Goal: Information Seeking & Learning: Obtain resource

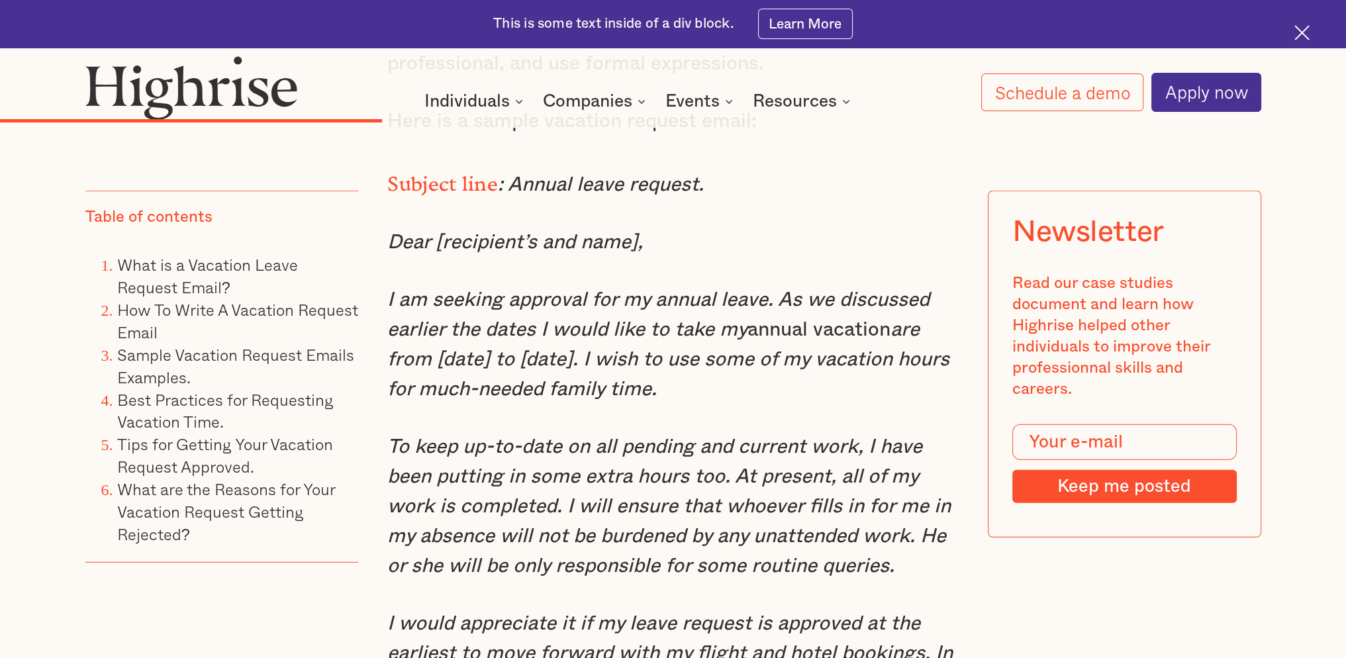
scroll to position [5212, 0]
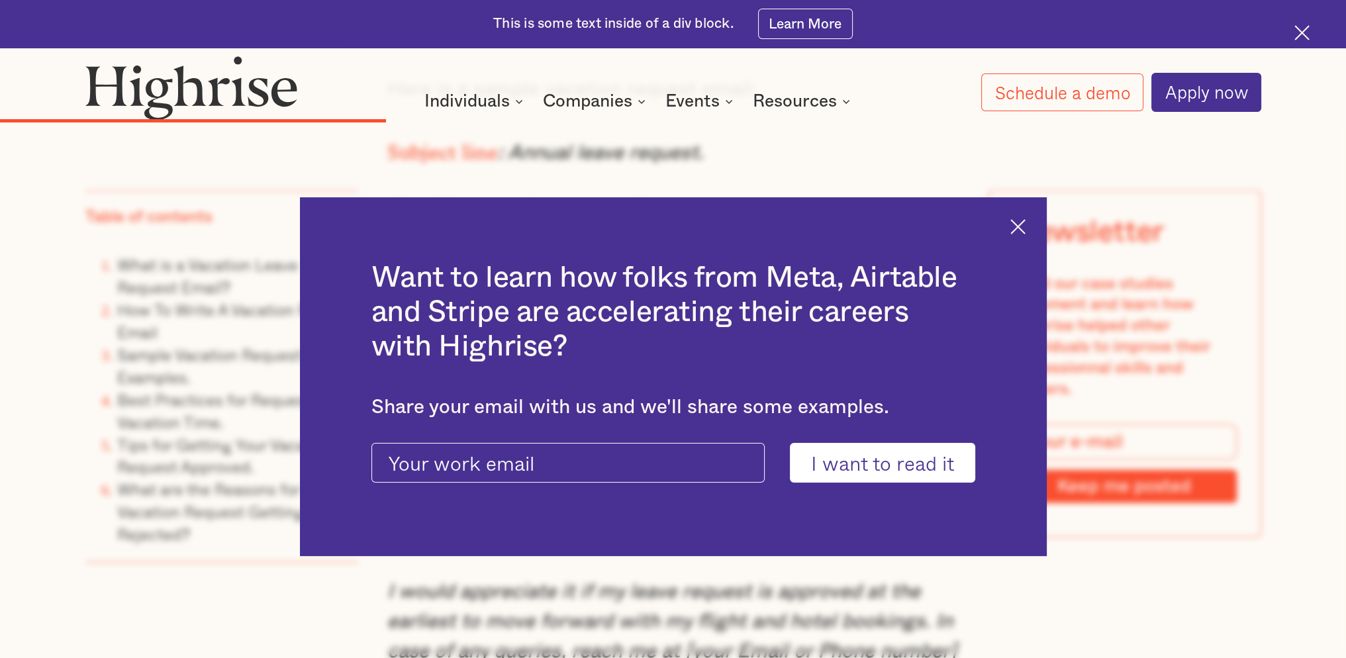
click at [1022, 226] on img at bounding box center [1018, 226] width 15 height 15
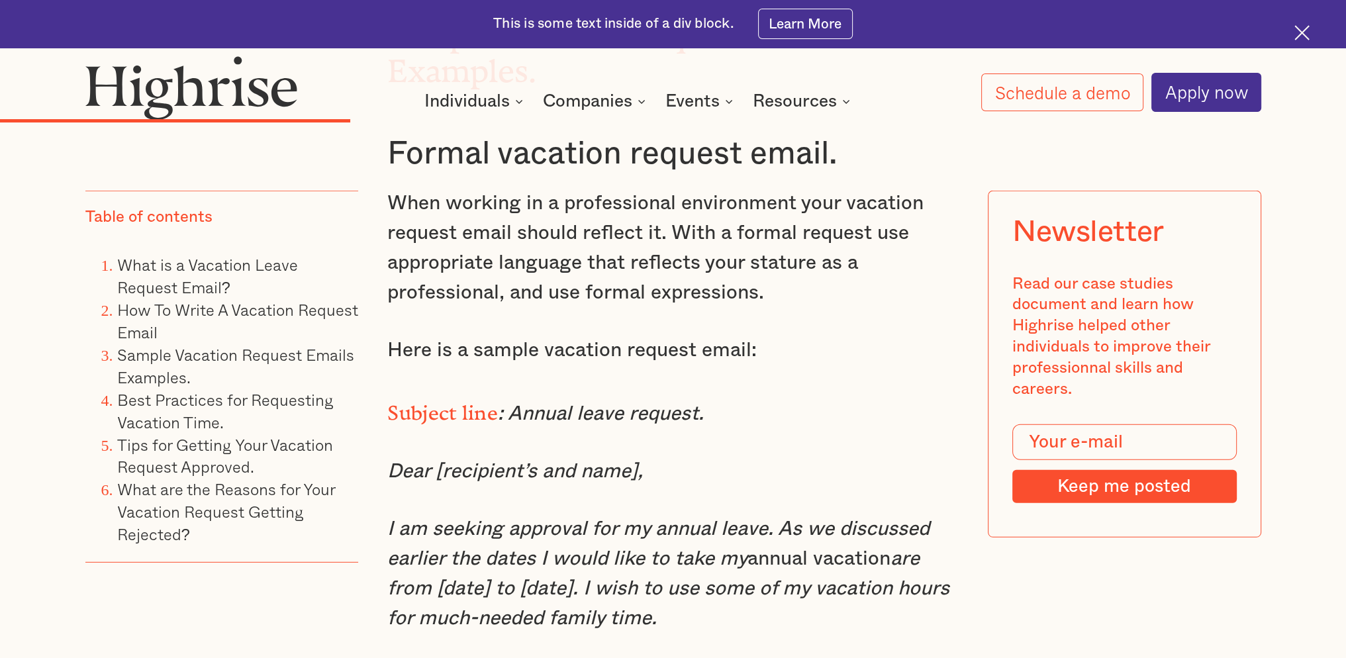
scroll to position [5146, 0]
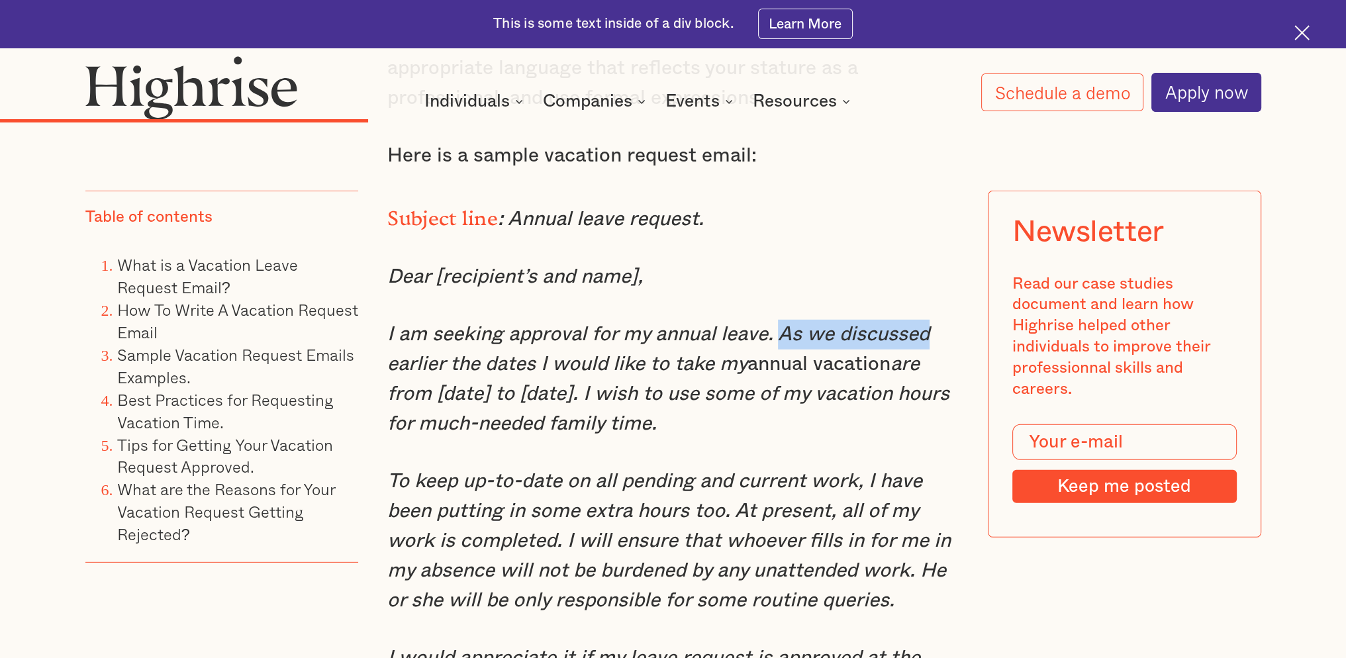
drag, startPoint x: 783, startPoint y: 332, endPoint x: 931, endPoint y: 338, distance: 148.5
click at [931, 338] on p "I am seeking approval for my annual leave. As we discussed earlier the dates I …" at bounding box center [672, 379] width 571 height 119
click at [845, 324] on em "I am seeking approval for my annual leave. As we discussed earlier the dates I …" at bounding box center [658, 349] width 542 height 50
click at [785, 333] on em "I am seeking approval for my annual leave. As we discussed earlier the dates I …" at bounding box center [658, 349] width 542 height 50
drag, startPoint x: 779, startPoint y: 332, endPoint x: 930, endPoint y: 333, distance: 151.0
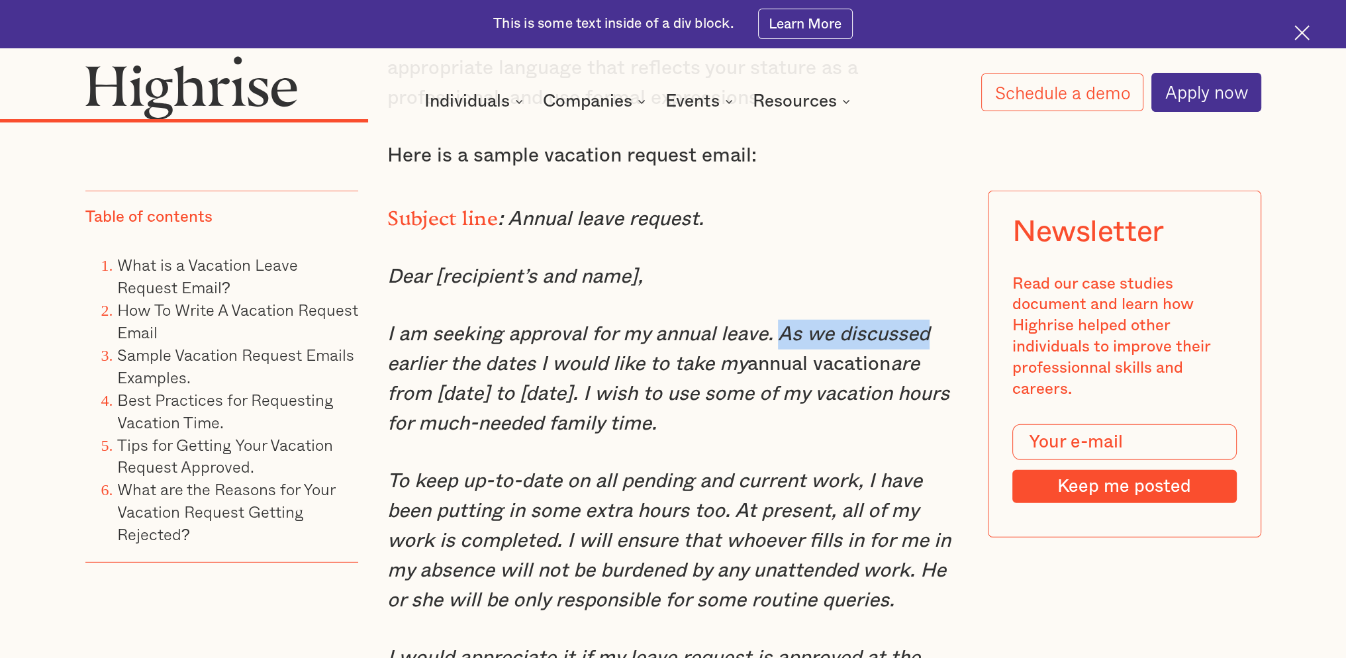
click at [930, 333] on p "I am seeking approval for my annual leave. As we discussed earlier the dates I …" at bounding box center [672, 379] width 571 height 119
copy em "As we discussed"
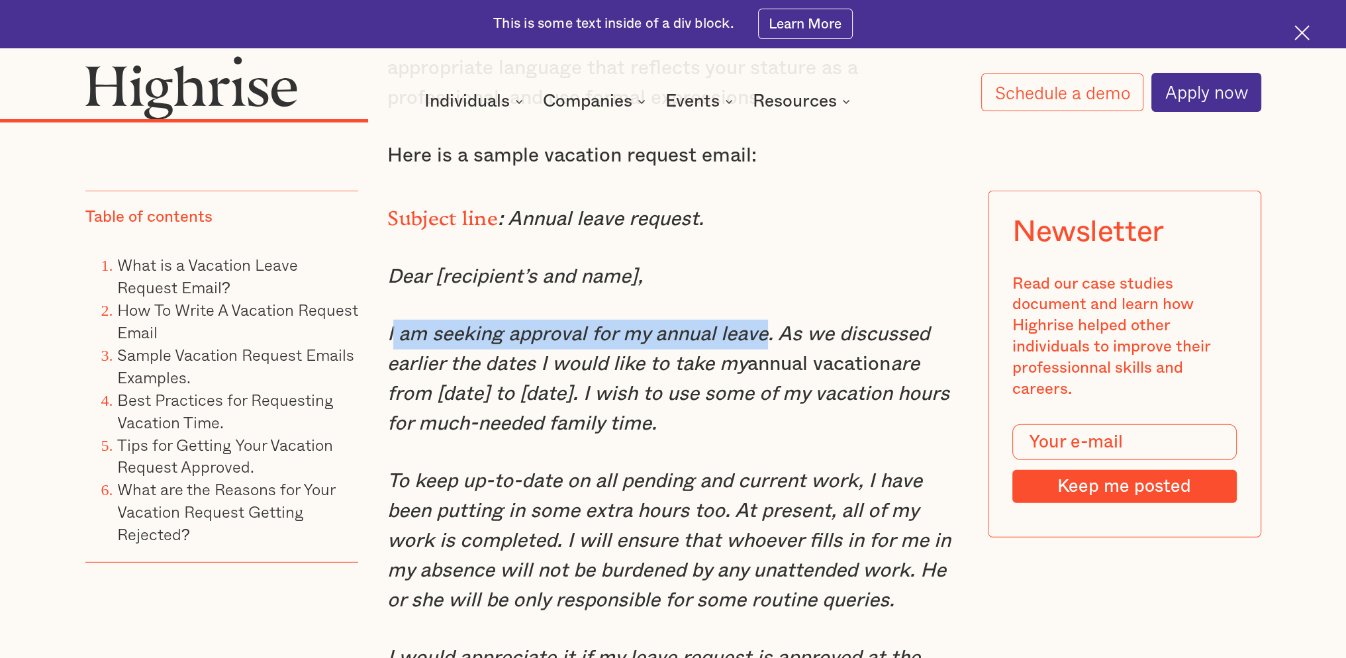
drag, startPoint x: 392, startPoint y: 331, endPoint x: 769, endPoint y: 334, distance: 376.8
click at [765, 336] on em "I am seeking approval for my annual leave. As we discussed earlier the dates I …" at bounding box center [658, 349] width 542 height 50
copy em "am seeking approval for my annual leave"
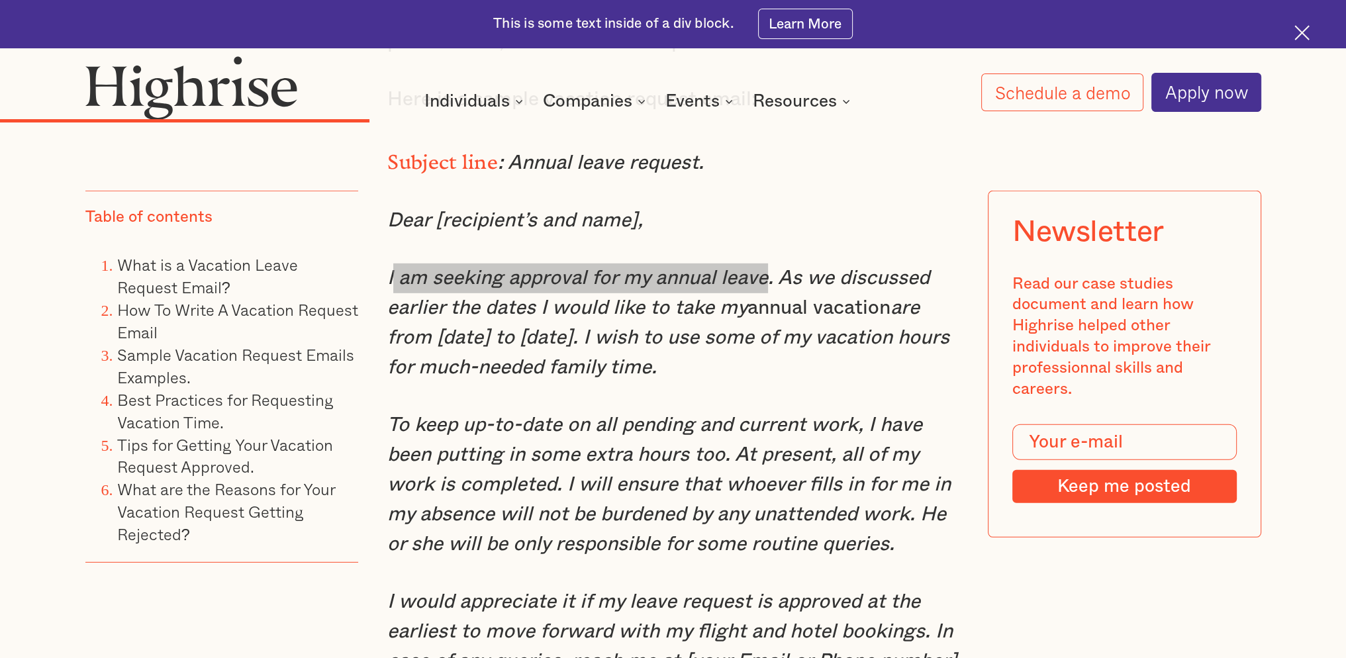
scroll to position [5278, 0]
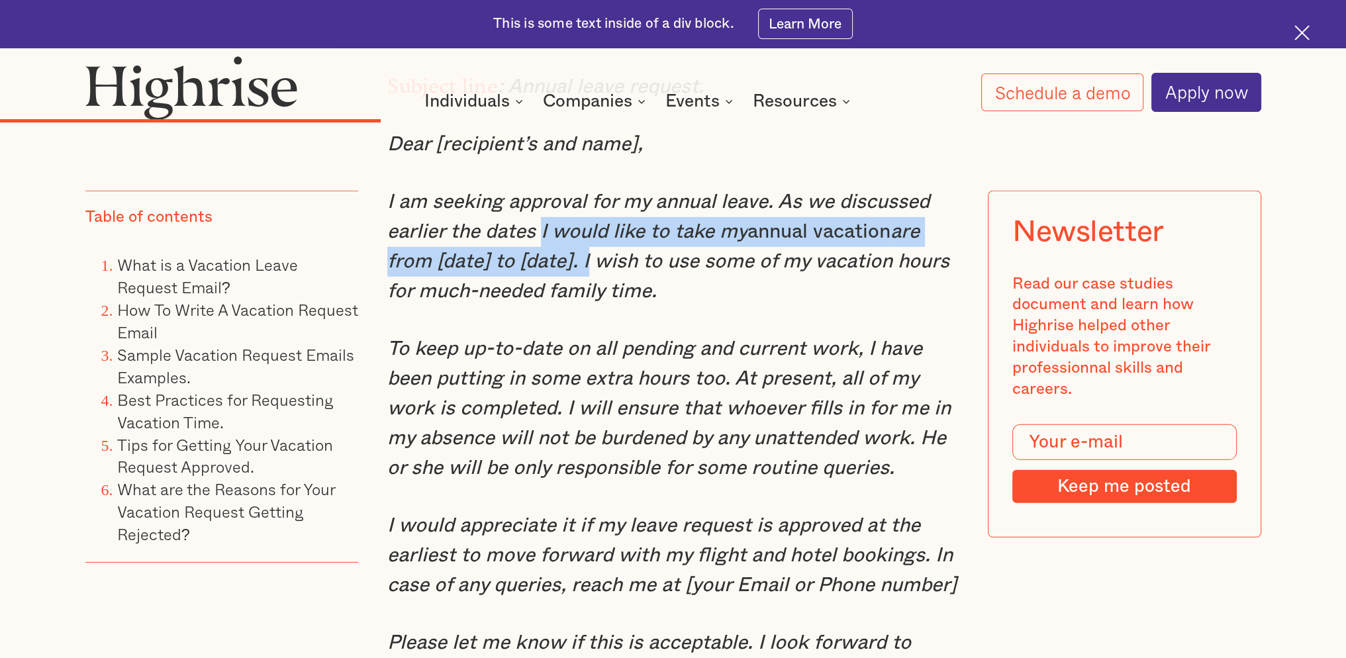
drag, startPoint x: 539, startPoint y: 232, endPoint x: 585, endPoint y: 256, distance: 52.1
click at [585, 256] on p "I am seeking approval for my annual leave. As we discussed earlier the dates I …" at bounding box center [672, 246] width 571 height 119
copy p "I would like to take my annual vacation are from [date] to [date]."
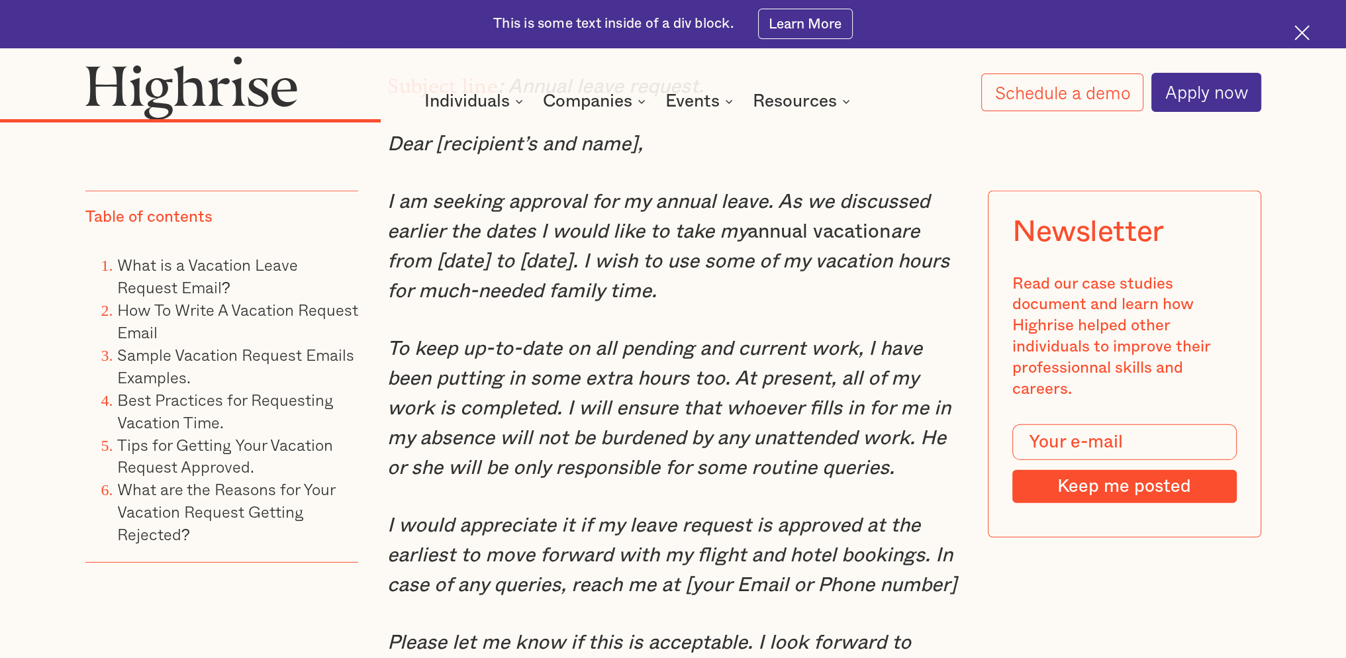
click at [743, 277] on p "I am seeking approval for my annual leave. As we discussed earlier the dates I …" at bounding box center [672, 246] width 571 height 119
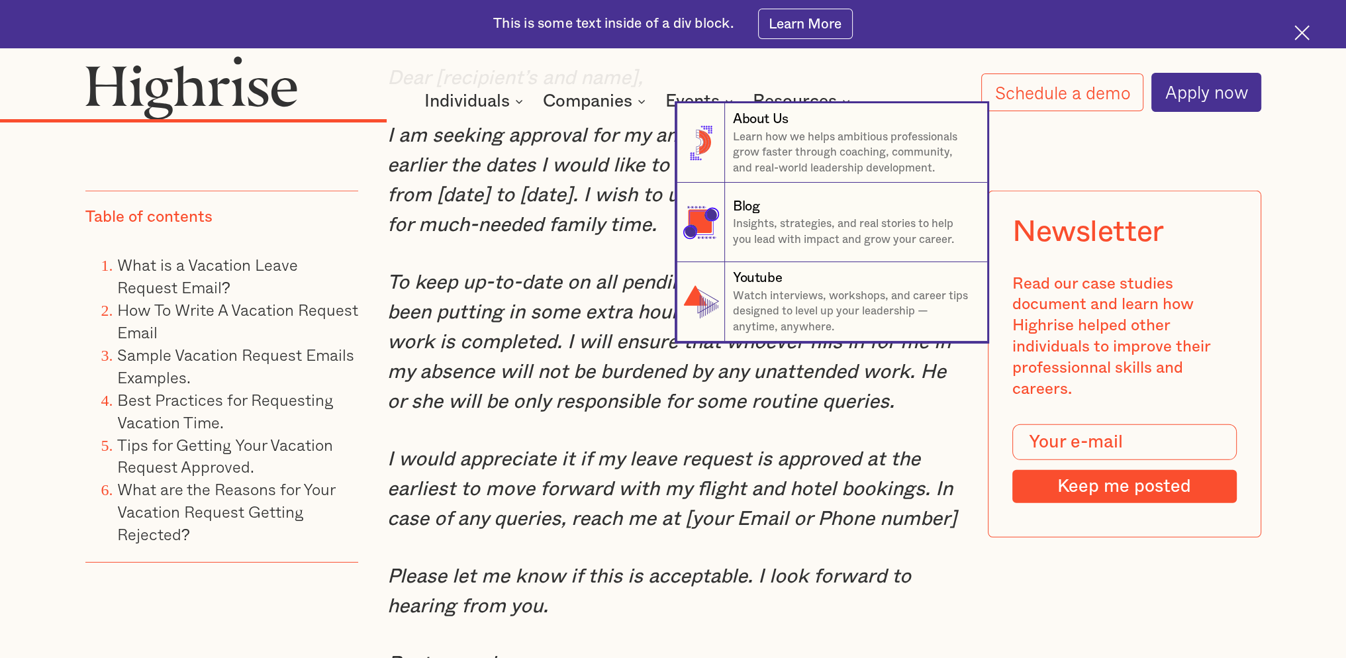
click at [505, 255] on nav "8 About Us Learn how we helps ambitious professionals grow faster through coach…" at bounding box center [673, 222] width 1271 height 238
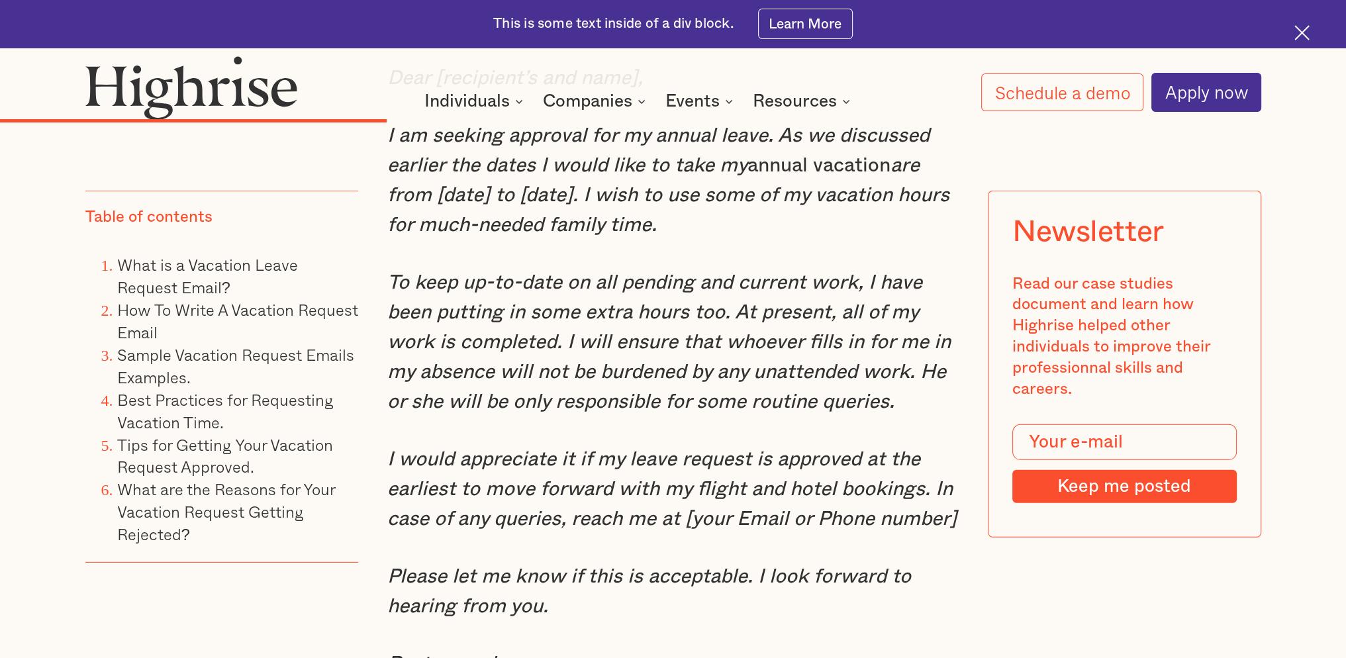
click at [568, 341] on em "To keep up-to-date on all pending and current work, I have been putting in some…" at bounding box center [669, 342] width 564 height 139
drag, startPoint x: 565, startPoint y: 338, endPoint x: 779, endPoint y: 342, distance: 213.9
click at [779, 342] on em "To keep up-to-date on all pending and current work, I have been putting in some…" at bounding box center [669, 342] width 564 height 139
click at [681, 358] on em "To keep up-to-date on all pending and current work, I have been putting in some…" at bounding box center [669, 342] width 564 height 139
click at [664, 349] on em "To keep up-to-date on all pending and current work, I have been putting in some…" at bounding box center [669, 342] width 564 height 139
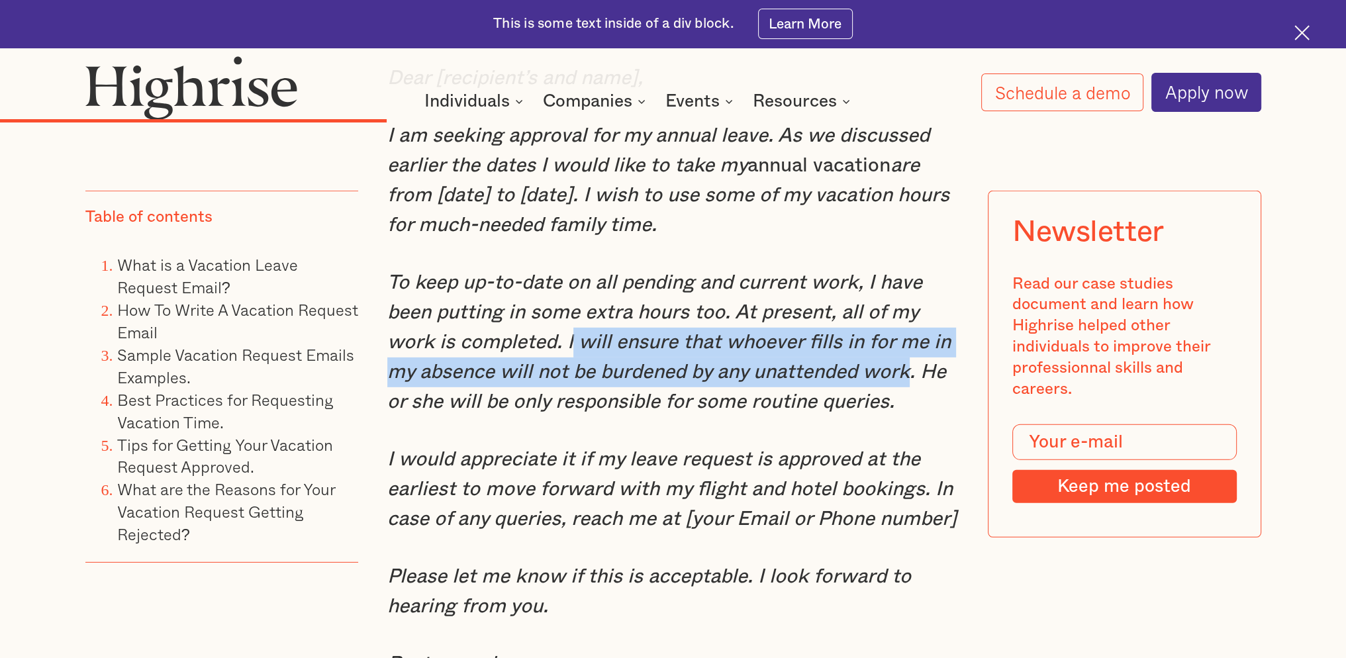
drag, startPoint x: 570, startPoint y: 341, endPoint x: 913, endPoint y: 377, distance: 344.3
click at [913, 377] on em "To keep up-to-date on all pending and current work, I have been putting in some…" at bounding box center [669, 342] width 564 height 139
click at [749, 379] on em "To keep up-to-date on all pending and current work, I have been putting in some…" at bounding box center [669, 342] width 564 height 139
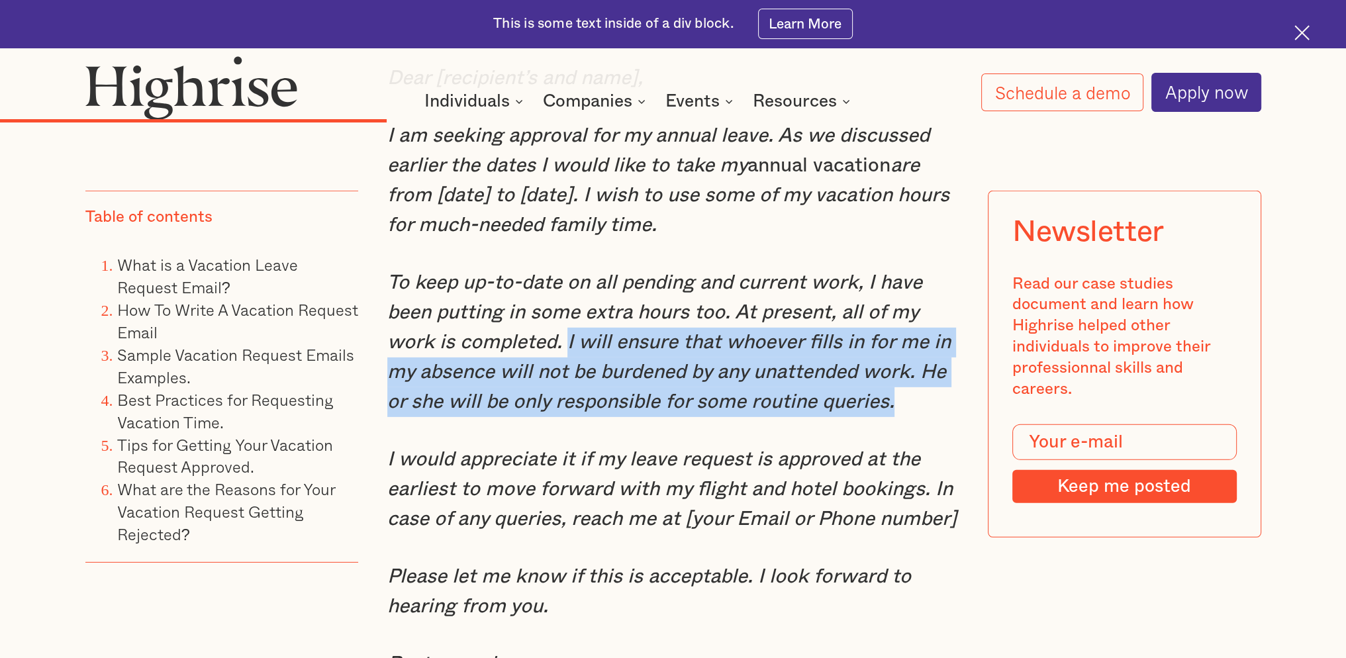
drag, startPoint x: 567, startPoint y: 340, endPoint x: 914, endPoint y: 394, distance: 351.9
click at [914, 394] on p "To keep up-to-date on all pending and current work, I have been putting in some…" at bounding box center [672, 342] width 571 height 149
copy em "I will ensure that whoever fills in for me in my absence will not be burdened b…"
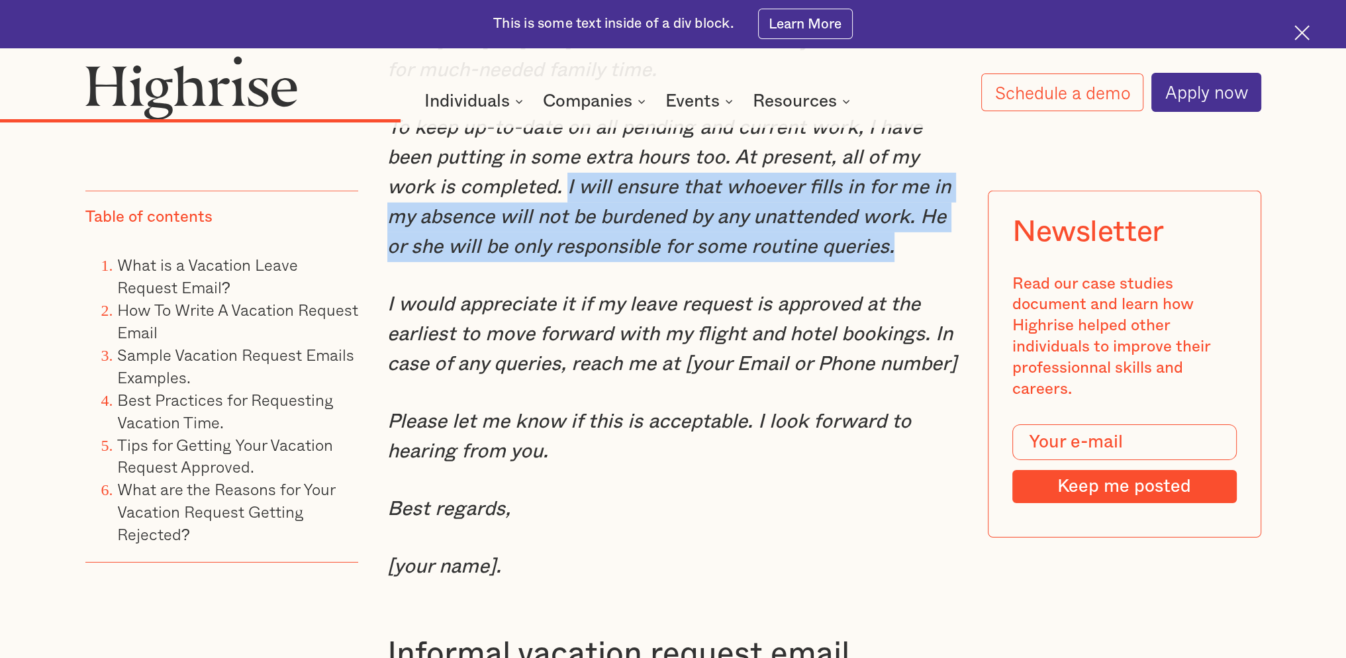
scroll to position [5477, 0]
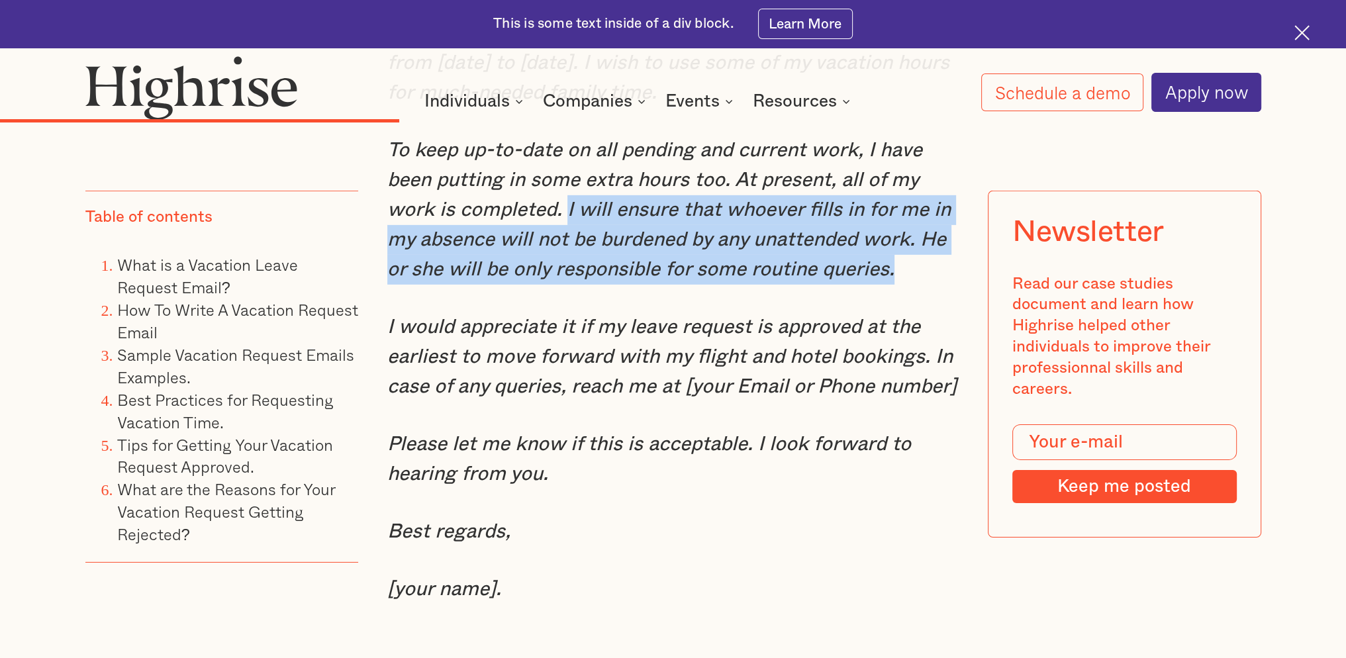
drag, startPoint x: 540, startPoint y: 497, endPoint x: 550, endPoint y: 474, distance: 24.3
click at [540, 497] on div "Sample Vacation Request Emails Examples. Formal vacation request email. When wo…" at bounding box center [672, 477] width 571 height 2112
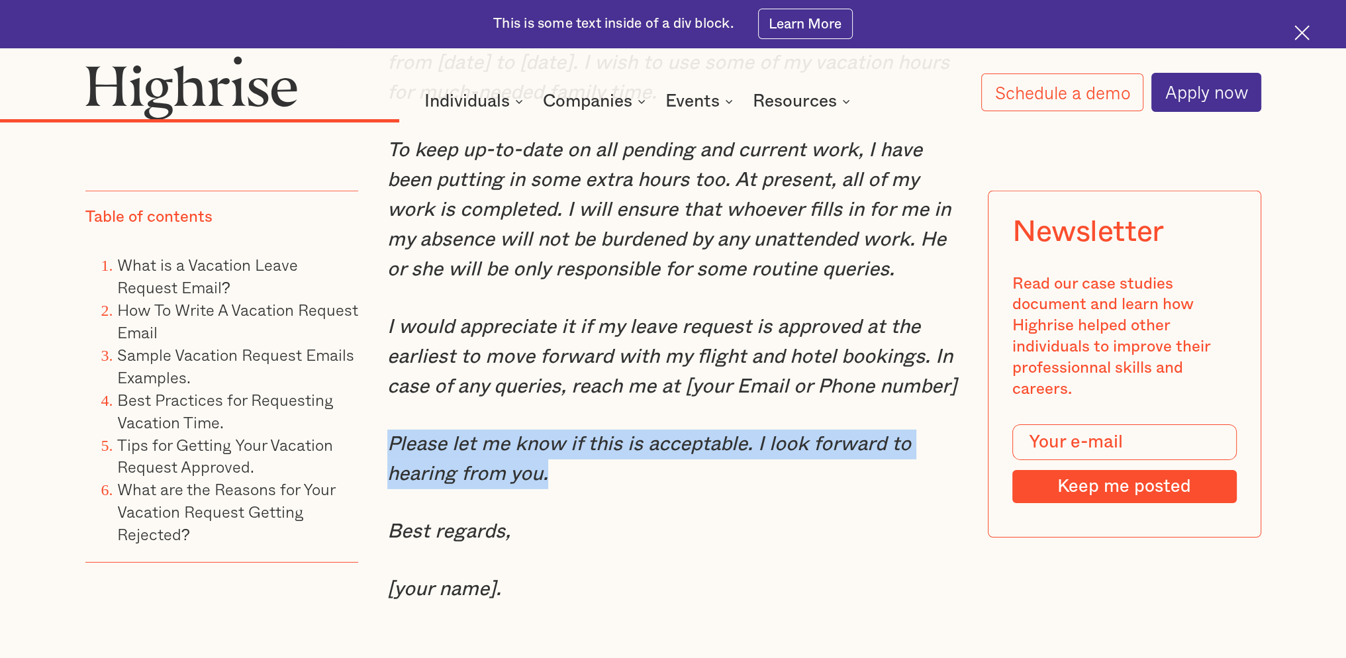
drag, startPoint x: 554, startPoint y: 467, endPoint x: 389, endPoint y: 452, distance: 164.9
click at [389, 452] on p "Please let me know if this is acceptable. I look forward to hearing from you." at bounding box center [672, 460] width 571 height 60
copy em "Please let me know if this is acceptable. I look forward to hearing from you."
click at [471, 402] on div "Sample Vacation Request Emails Examples. Formal vacation request email. When wo…" at bounding box center [672, 477] width 571 height 2112
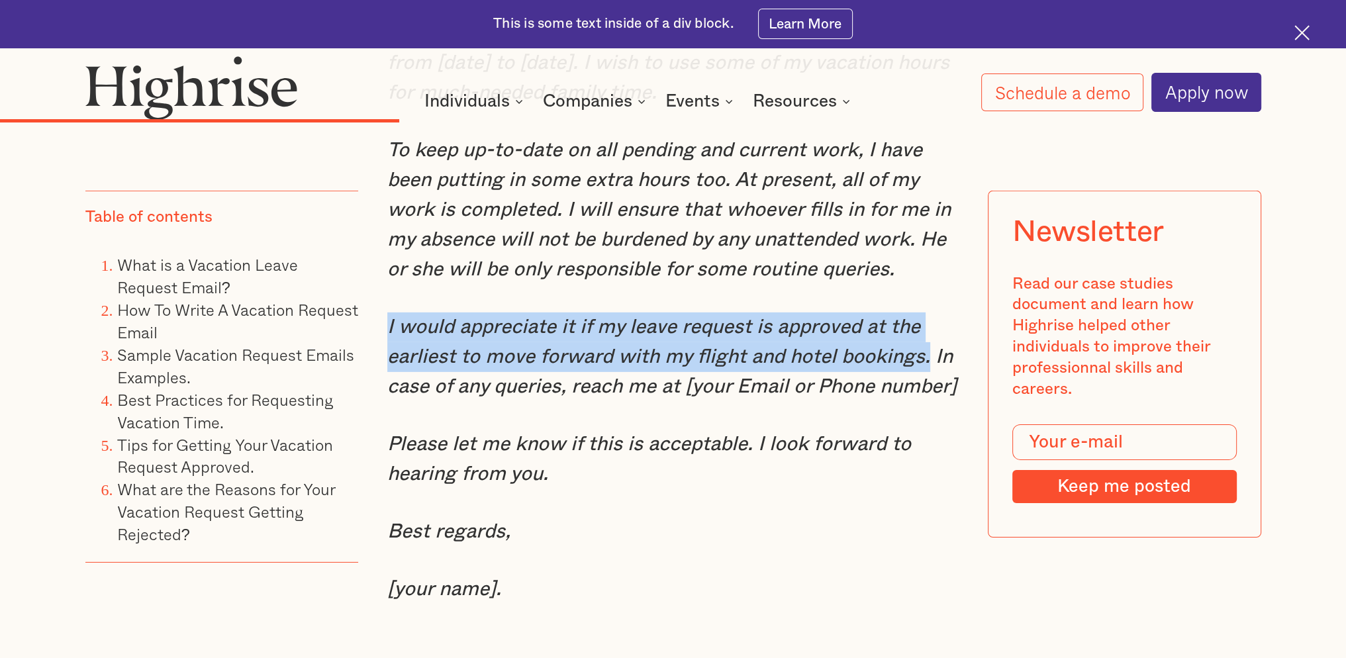
drag, startPoint x: 385, startPoint y: 320, endPoint x: 928, endPoint y: 350, distance: 543.2
copy em "I would appreciate it if my leave request is approved at the earliest to move f…"
click at [415, 434] on em "Please let me know if this is acceptable. I look forward to hearing from you." at bounding box center [649, 459] width 524 height 50
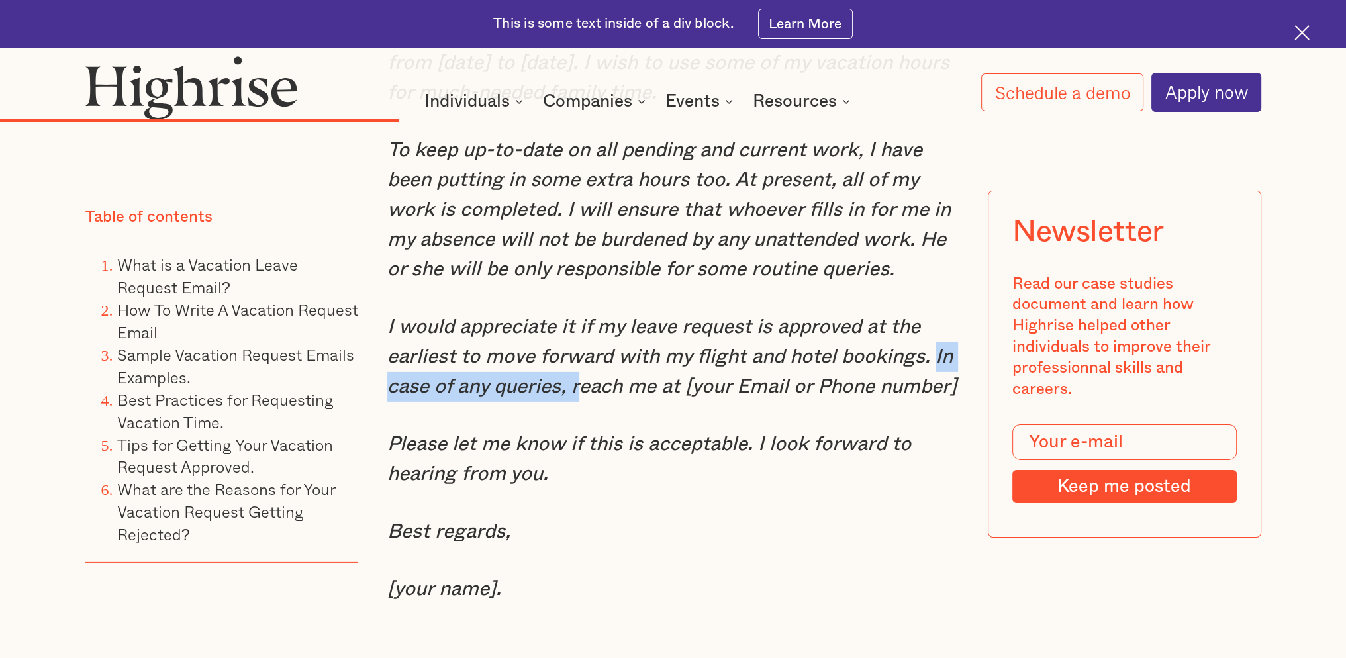
drag, startPoint x: 932, startPoint y: 353, endPoint x: 576, endPoint y: 383, distance: 356.9
click at [576, 383] on em "I would appreciate it if my leave request is approved at the earliest to move f…" at bounding box center [671, 356] width 569 height 79
click at [569, 395] on em "I would appreciate it if my leave request is approved at the earliest to move f…" at bounding box center [671, 356] width 569 height 79
drag, startPoint x: 934, startPoint y: 356, endPoint x: 574, endPoint y: 395, distance: 362.4
click at [574, 395] on em "I would appreciate it if my leave request is approved at the earliest to move f…" at bounding box center [671, 356] width 569 height 79
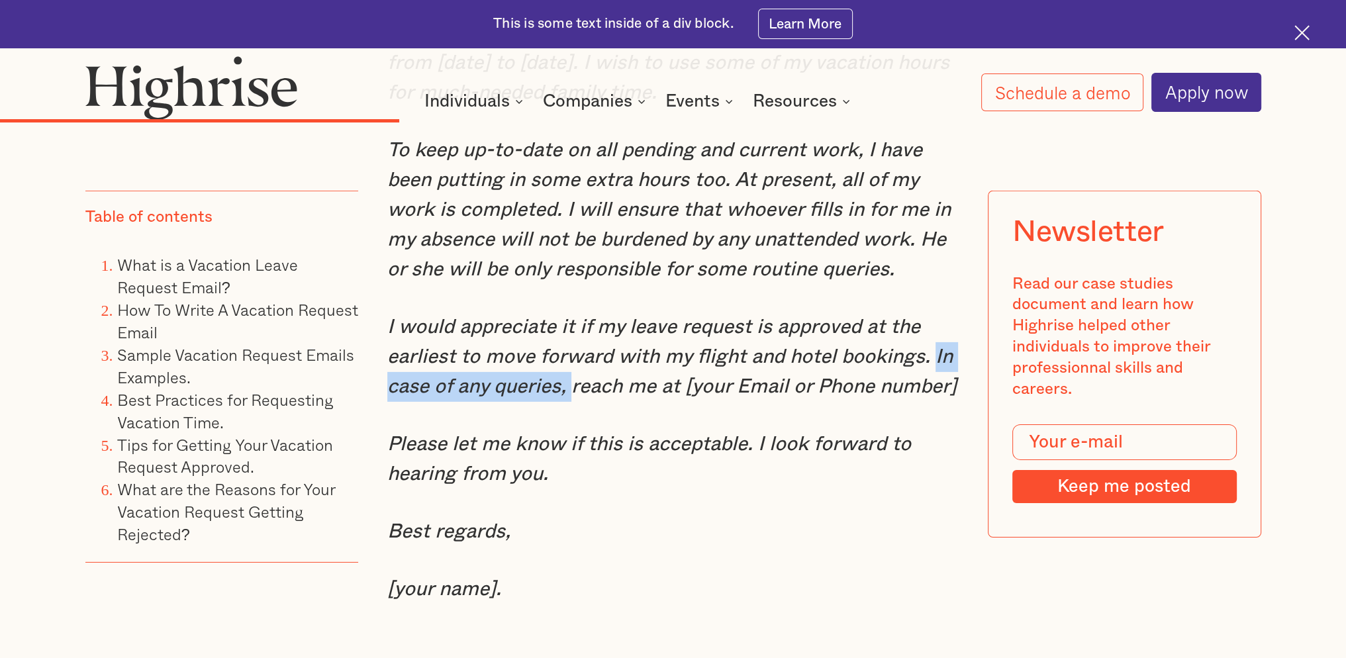
copy em "In case of any queries,"
